Goal: Task Accomplishment & Management: Manage account settings

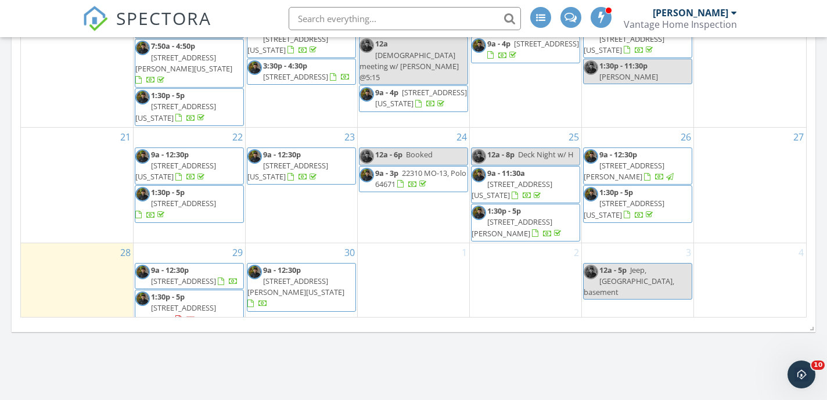
scroll to position [1580, 827]
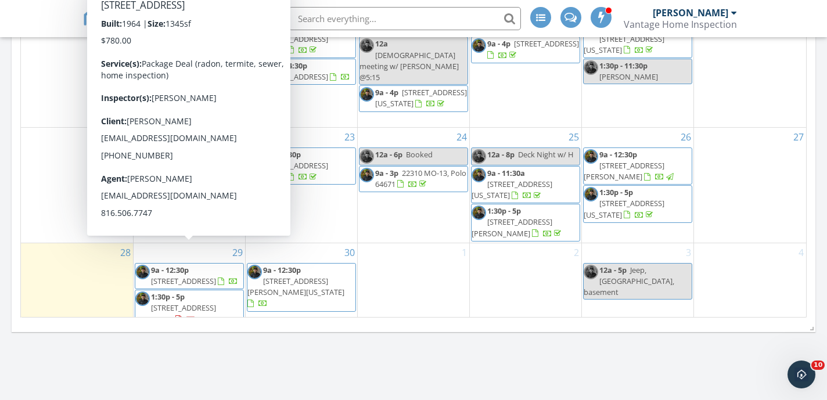
click at [206, 276] on span "[STREET_ADDRESS]" at bounding box center [183, 281] width 65 height 10
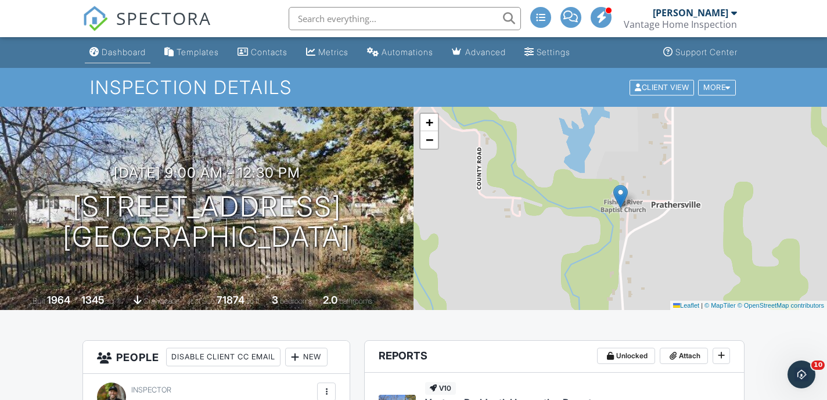
click at [115, 55] on div "Dashboard" at bounding box center [124, 52] width 44 height 10
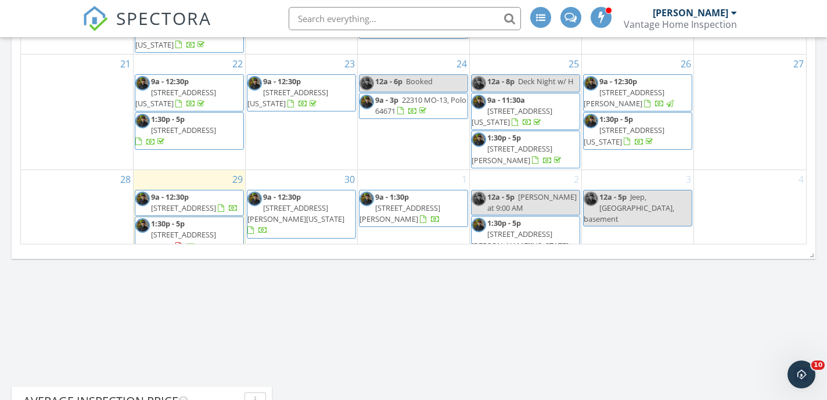
scroll to position [822, 0]
